Goal: Check status: Check status

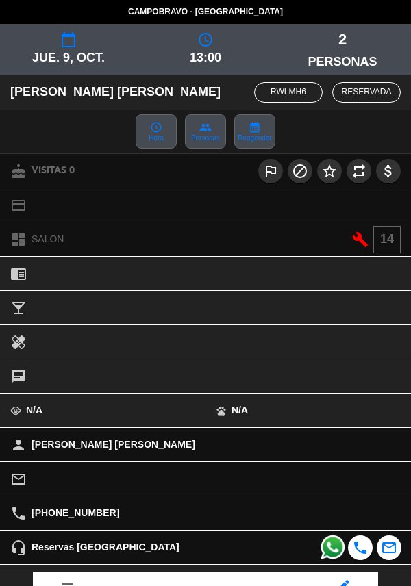
scroll to position [179, 0]
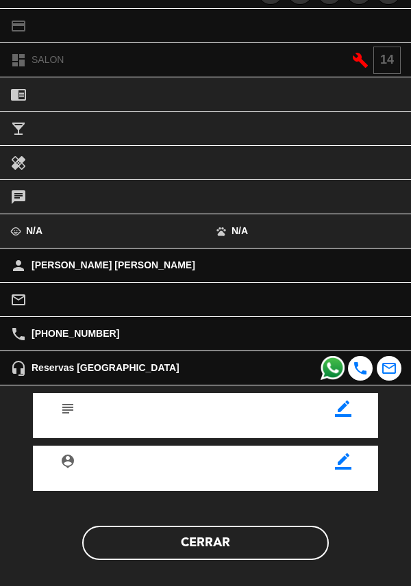
click at [225, 539] on button "Cerrar" at bounding box center [205, 543] width 246 height 34
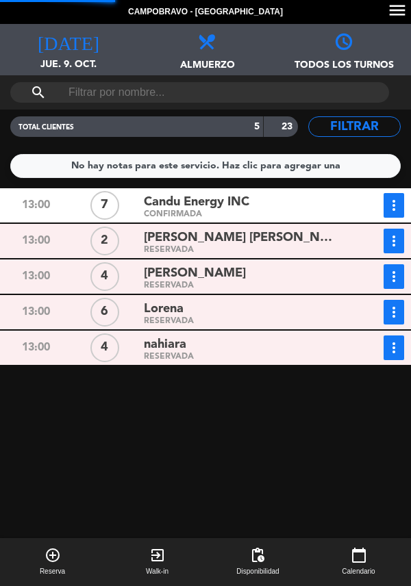
click at [226, 274] on div "[PERSON_NAME]" at bounding box center [242, 273] width 197 height 18
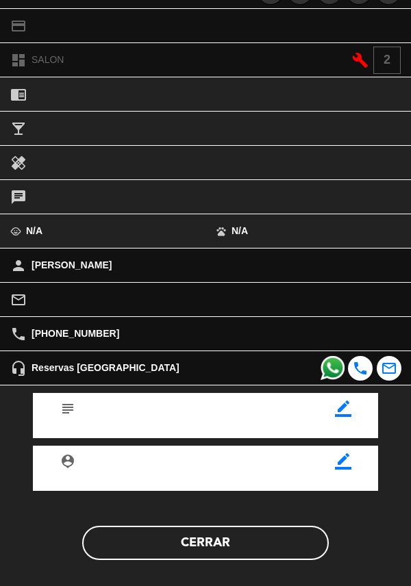
click at [249, 546] on button "Cerrar" at bounding box center [205, 543] width 246 height 34
click at [237, 546] on button "Cerrar" at bounding box center [205, 543] width 246 height 34
click at [239, 541] on button "Cerrar" at bounding box center [205, 543] width 246 height 34
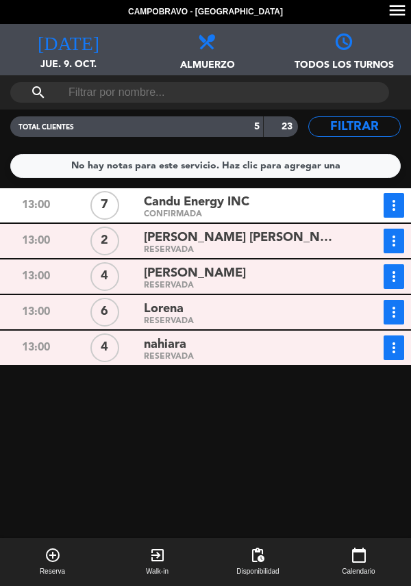
click at [242, 342] on div "nahiara" at bounding box center [242, 344] width 197 height 18
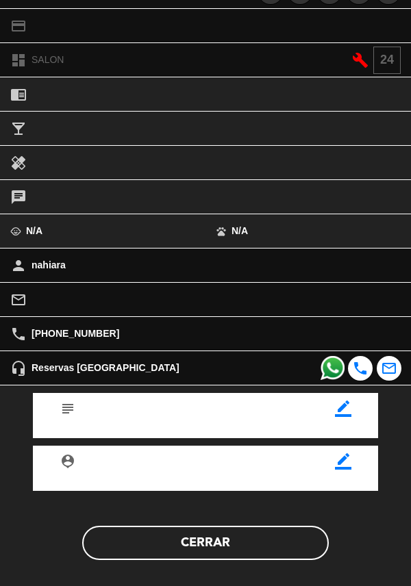
click at [237, 531] on button "Cerrar" at bounding box center [205, 543] width 246 height 34
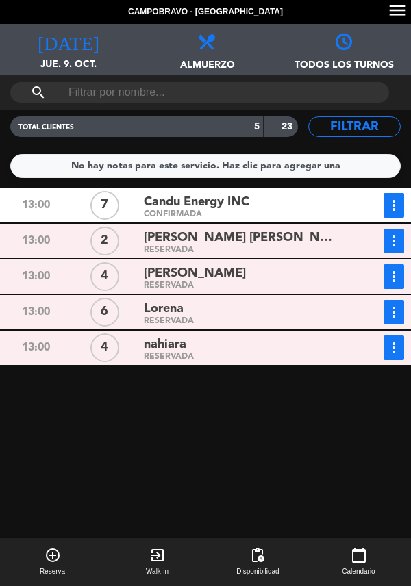
click at [252, 251] on div "RESERVADA" at bounding box center [242, 250] width 197 height 6
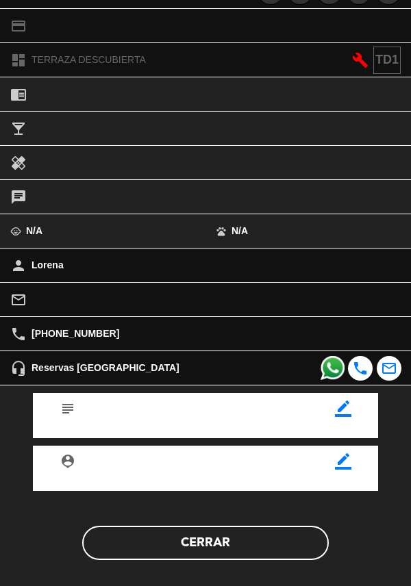
click at [239, 545] on button "Cerrar" at bounding box center [205, 543] width 246 height 34
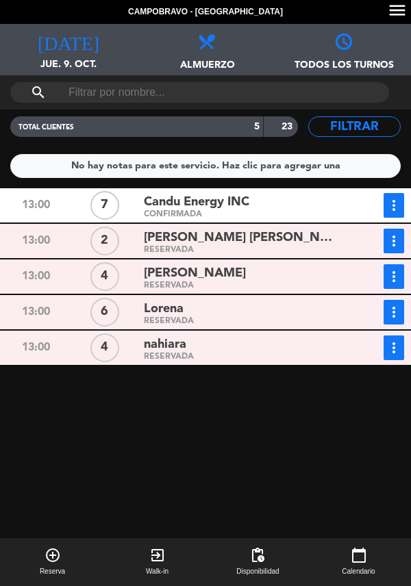
click at [220, 321] on div "RESERVADA" at bounding box center [242, 321] width 197 height 6
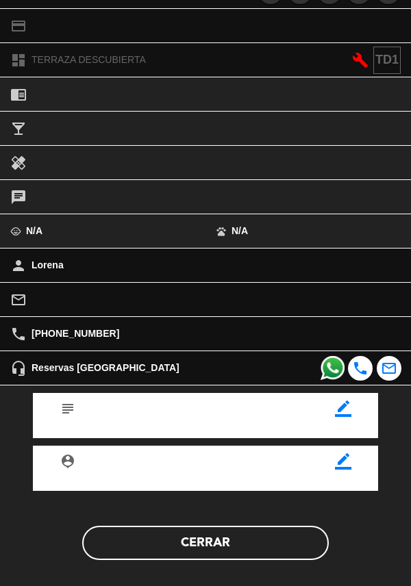
click at [248, 552] on button "Cerrar" at bounding box center [205, 543] width 246 height 34
click at [248, 545] on button "Cerrar" at bounding box center [205, 543] width 246 height 34
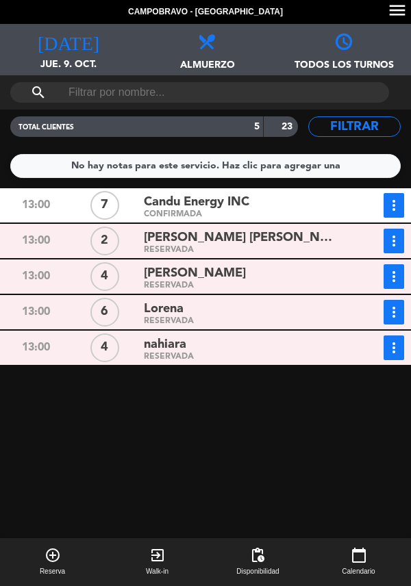
click at [238, 243] on span "[PERSON_NAME] [PERSON_NAME]" at bounding box center [242, 238] width 197 height 20
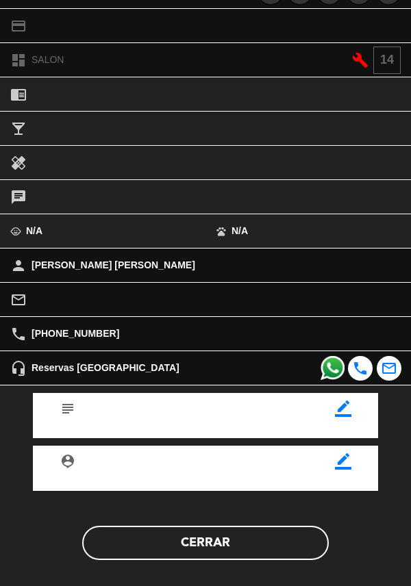
click at [241, 540] on button "Cerrar" at bounding box center [205, 543] width 246 height 34
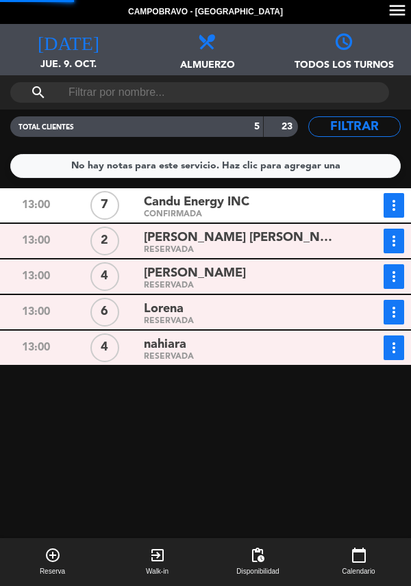
click at [245, 270] on div "[PERSON_NAME]" at bounding box center [242, 273] width 197 height 18
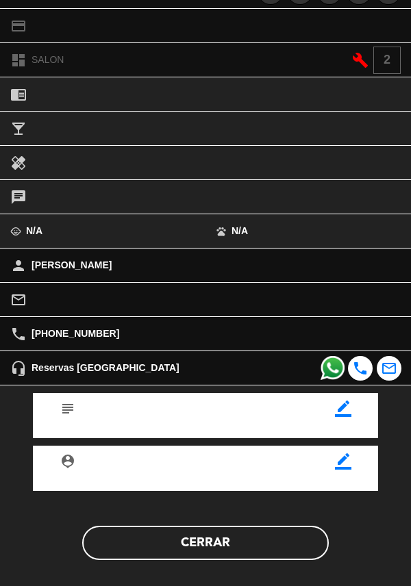
click at [238, 535] on button "Cerrar" at bounding box center [205, 543] width 246 height 34
click at [226, 548] on button "Cerrar" at bounding box center [205, 543] width 246 height 34
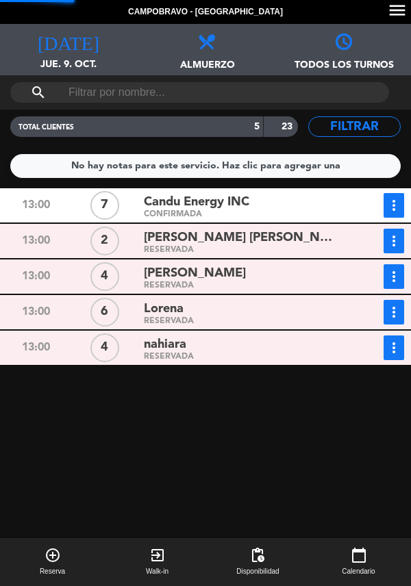
click at [248, 347] on div "nahiara" at bounding box center [242, 344] width 197 height 18
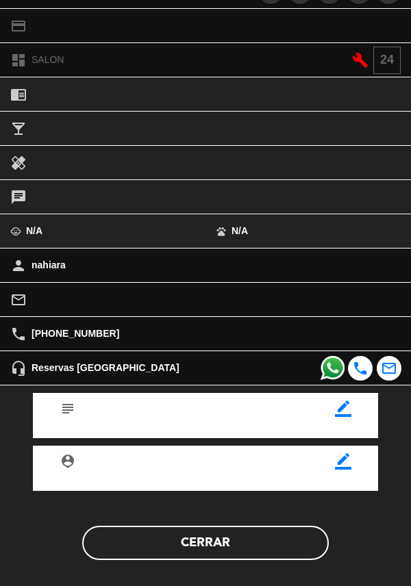
click at [214, 557] on button "Cerrar" at bounding box center [205, 543] width 246 height 34
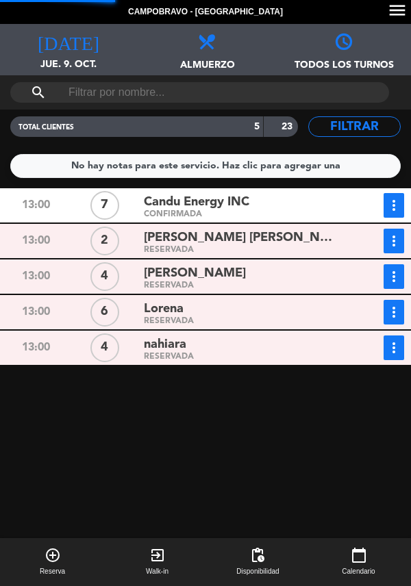
click at [238, 207] on span "Candu Energy INC" at bounding box center [196, 202] width 105 height 20
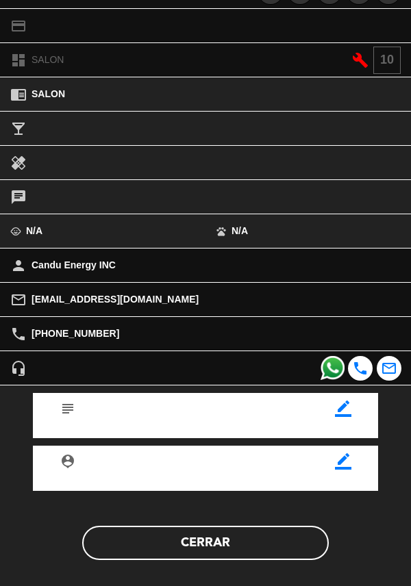
click at [223, 540] on button "Cerrar" at bounding box center [205, 543] width 246 height 34
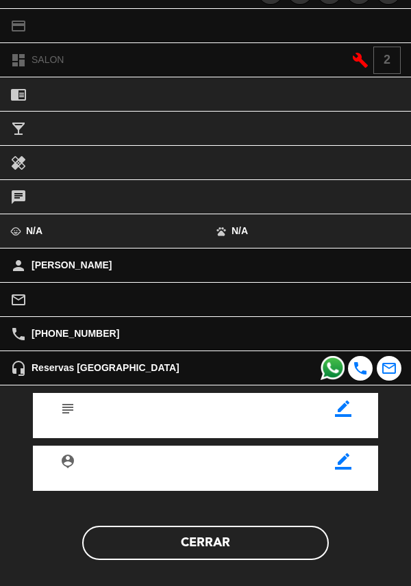
click at [236, 544] on button "Cerrar" at bounding box center [205, 543] width 246 height 34
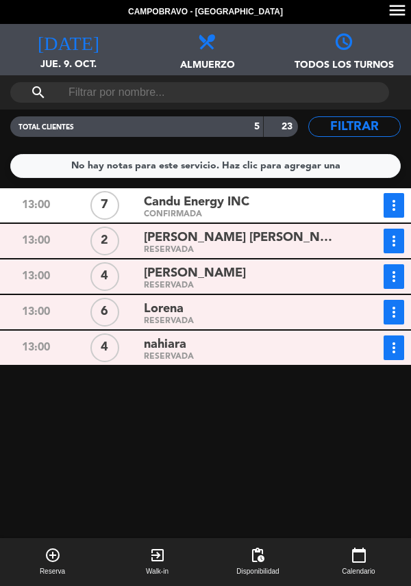
click at [208, 313] on div "Lorena" at bounding box center [242, 309] width 197 height 18
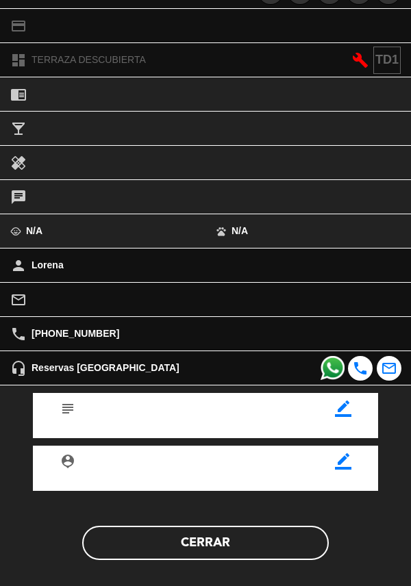
click at [251, 546] on button "Cerrar" at bounding box center [205, 543] width 246 height 34
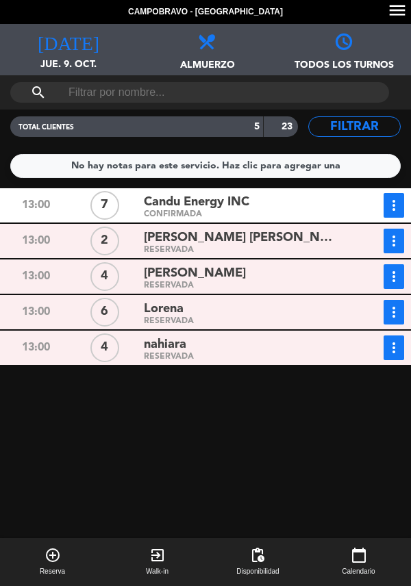
click at [255, 246] on span "[PERSON_NAME] [PERSON_NAME]" at bounding box center [242, 238] width 197 height 20
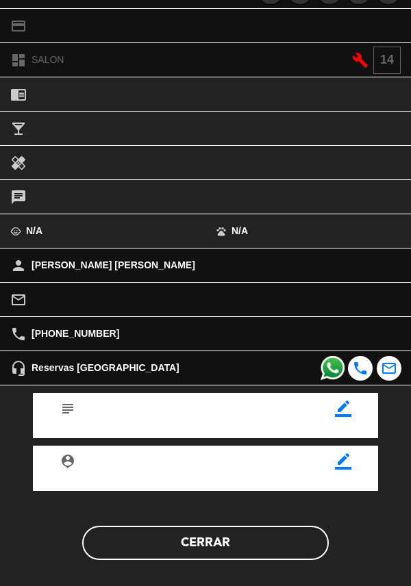
click at [236, 547] on button "Cerrar" at bounding box center [205, 543] width 246 height 34
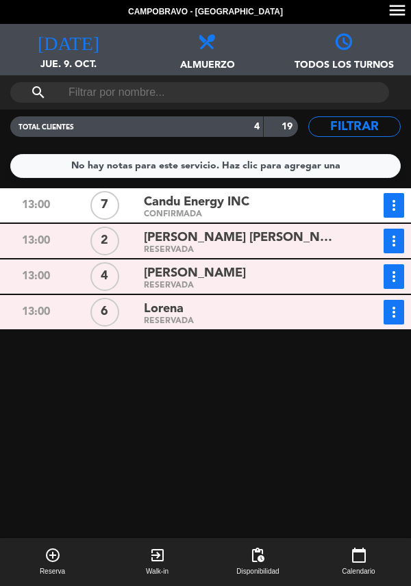
click at [255, 210] on div "Candu Energy INC" at bounding box center [242, 202] width 197 height 18
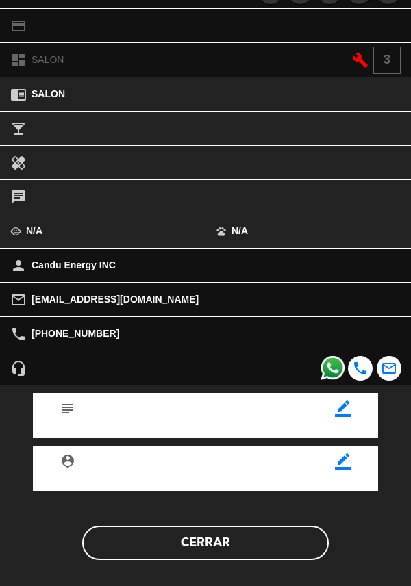
click at [215, 545] on button "Cerrar" at bounding box center [205, 543] width 246 height 34
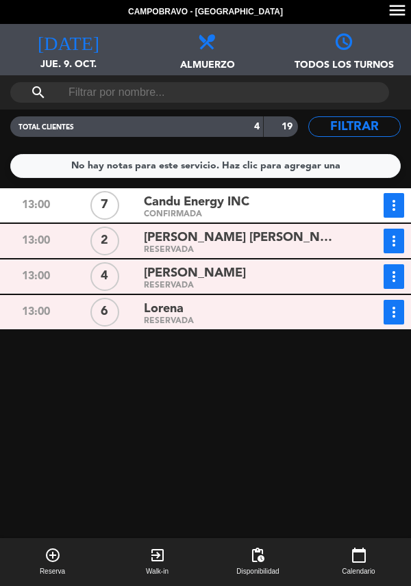
click at [253, 313] on div "Lorena" at bounding box center [242, 309] width 197 height 18
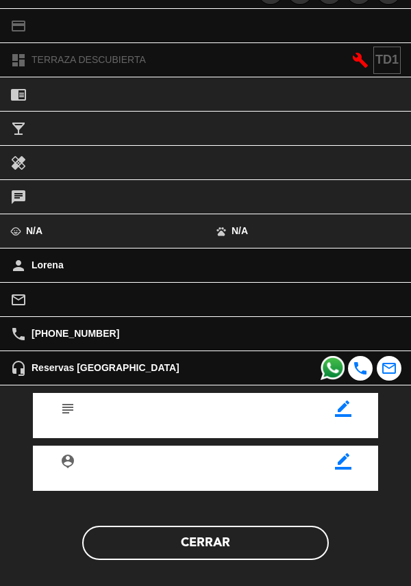
click at [251, 541] on button "Cerrar" at bounding box center [205, 543] width 246 height 34
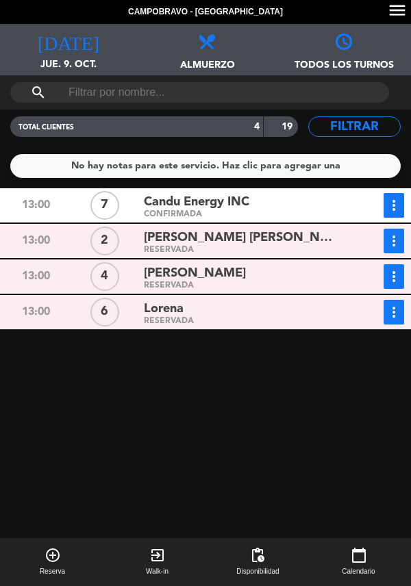
click at [221, 208] on span "Candu Energy INC" at bounding box center [196, 202] width 105 height 20
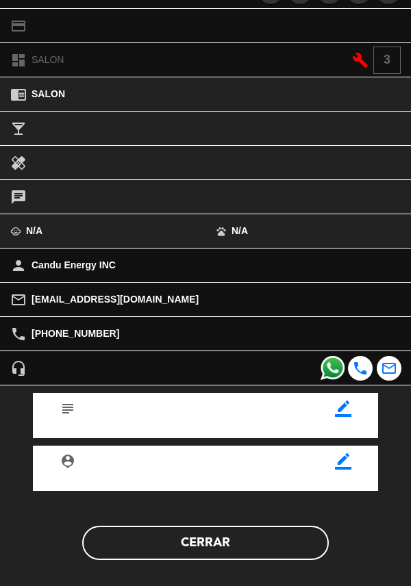
click at [220, 550] on button "Cerrar" at bounding box center [205, 543] width 246 height 34
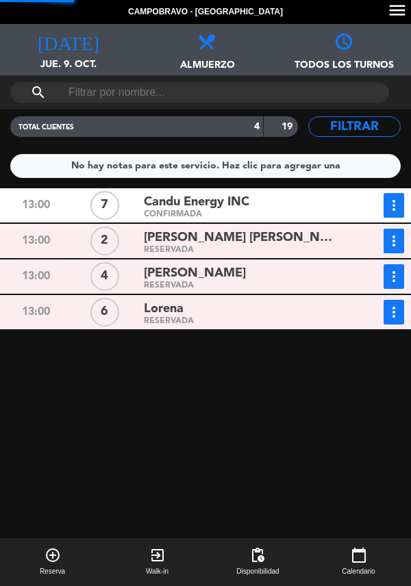
click at [253, 251] on div "RESERVADA" at bounding box center [242, 250] width 197 height 6
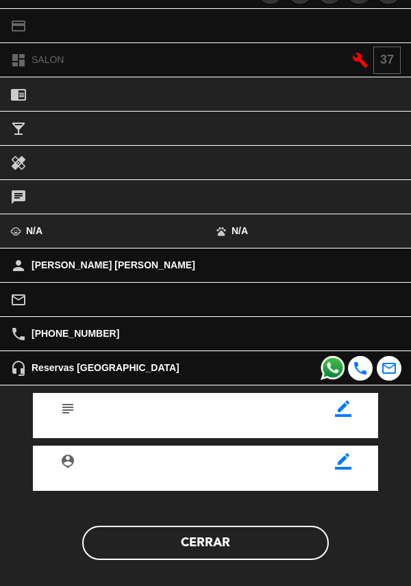
click at [226, 550] on button "Cerrar" at bounding box center [205, 543] width 246 height 34
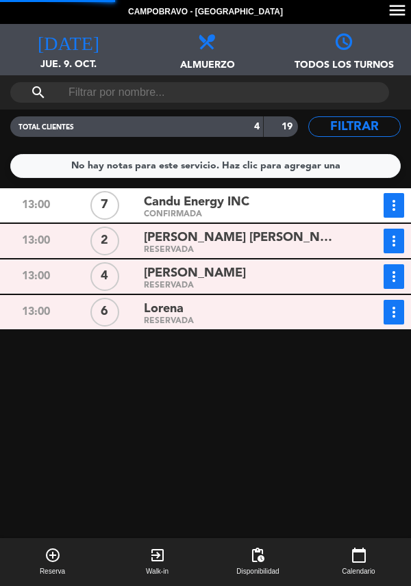
click at [233, 272] on div "[PERSON_NAME]" at bounding box center [242, 273] width 197 height 18
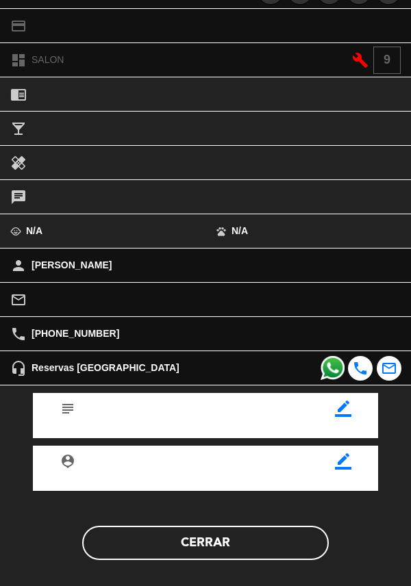
click at [249, 542] on button "Cerrar" at bounding box center [205, 543] width 246 height 34
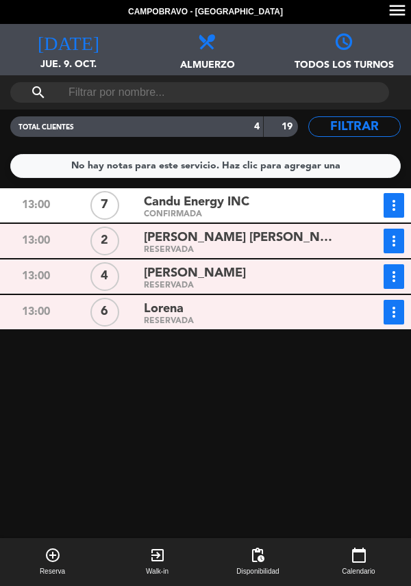
click at [256, 276] on div "[PERSON_NAME]" at bounding box center [242, 273] width 197 height 18
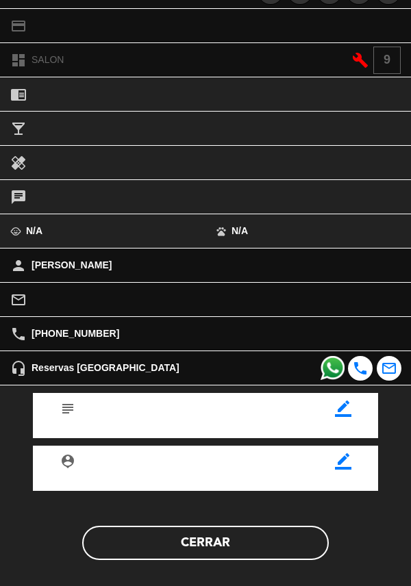
click at [239, 548] on button "Cerrar" at bounding box center [205, 543] width 246 height 34
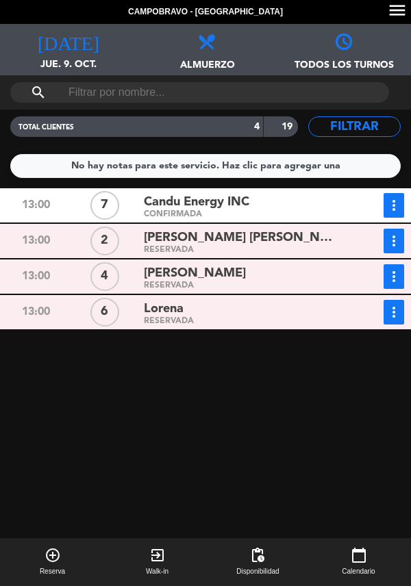
click at [257, 271] on div "[PERSON_NAME]" at bounding box center [242, 273] width 197 height 18
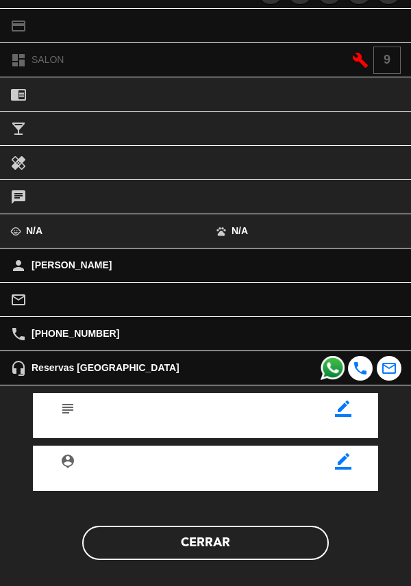
click at [238, 551] on button "Cerrar" at bounding box center [205, 543] width 246 height 34
